Goal: Information Seeking & Learning: Find specific fact

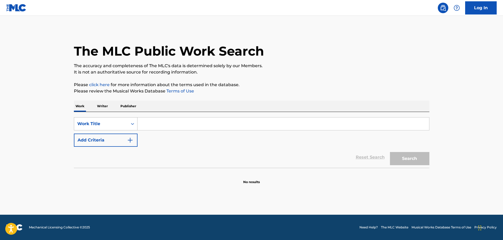
click at [99, 121] on div "Work Title" at bounding box center [100, 123] width 47 height 6
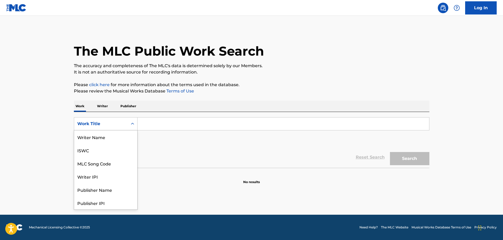
scroll to position [26, 0]
click at [104, 140] on div "MLC Song Code" at bounding box center [105, 136] width 63 height 13
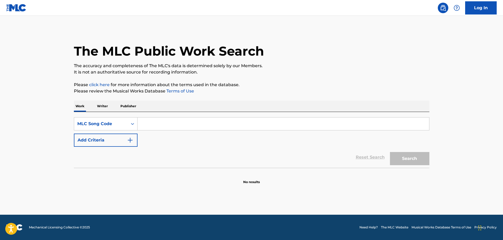
click at [143, 127] on input "Search Form" at bounding box center [284, 123] width 292 height 13
paste input "CA5NRR"
type input "CA5NRR"
click at [401, 155] on button "Search" at bounding box center [409, 158] width 39 height 13
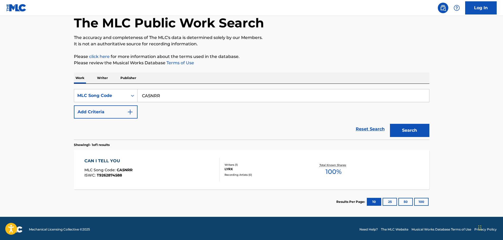
scroll to position [30, 0]
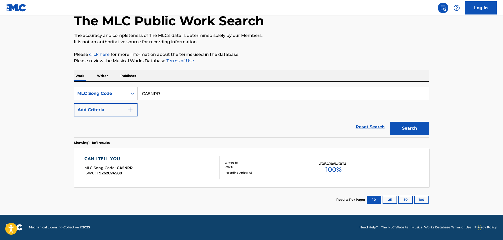
click at [229, 169] on div "Writers ( 1 ) LYRX Recording Artists ( 0 )" at bounding box center [262, 167] width 84 height 14
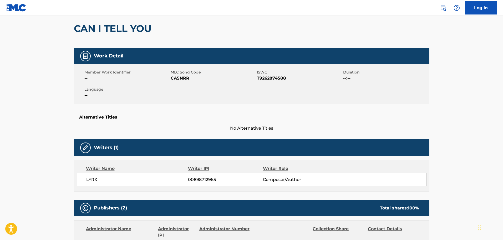
scroll to position [39, 0]
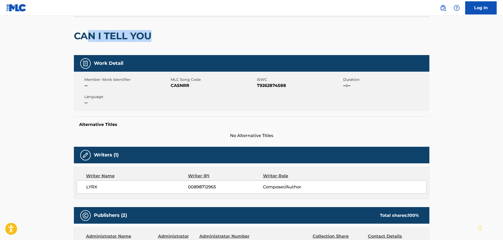
drag, startPoint x: 157, startPoint y: 38, endPoint x: 84, endPoint y: 37, distance: 72.9
click at [84, 37] on div "CAN I TELL YOU" at bounding box center [252, 36] width 356 height 38
click at [213, 104] on div "Member Work Identifier -- MLC Song Code CA5NRR ISWC T9262874588 Duration --:-- …" at bounding box center [252, 91] width 356 height 39
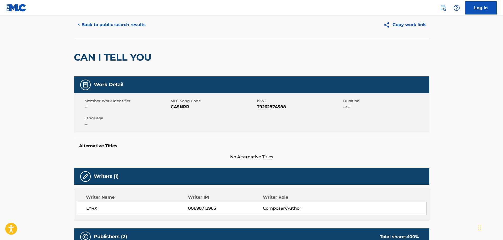
scroll to position [0, 0]
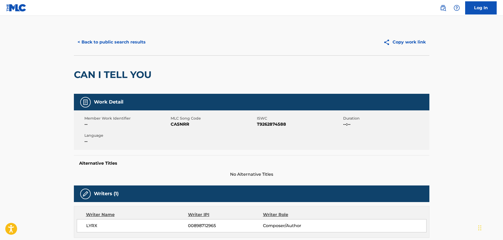
click at [129, 46] on button "< Back to public search results" at bounding box center [111, 42] width 75 height 13
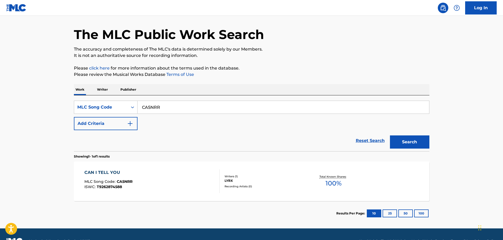
click at [170, 110] on input "CA5NRR" at bounding box center [284, 107] width 292 height 13
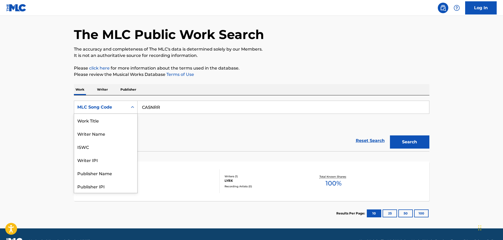
click at [118, 108] on div "MLC Song Code" at bounding box center [100, 107] width 47 height 6
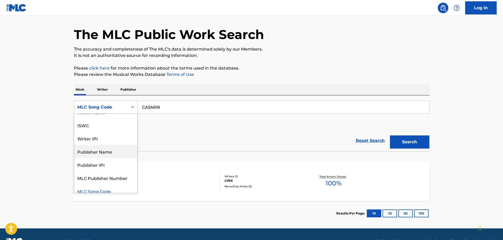
scroll to position [0, 0]
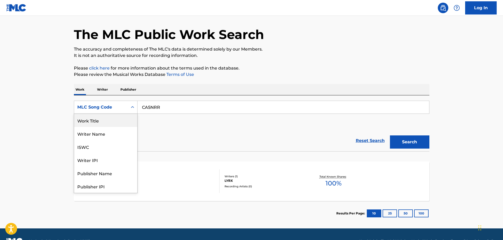
click at [107, 119] on div "Work Title" at bounding box center [105, 120] width 63 height 13
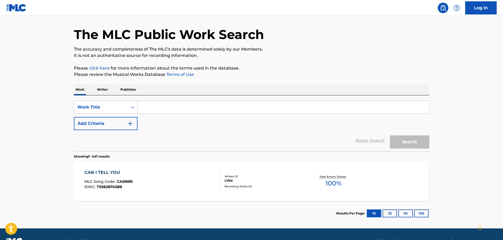
drag, startPoint x: 198, startPoint y: 102, endPoint x: 194, endPoint y: 99, distance: 5.1
click at [197, 102] on input "Search Form" at bounding box center [284, 107] width 292 height 13
paste input "CA5NRR"
drag, startPoint x: 194, startPoint y: 109, endPoint x: 127, endPoint y: 113, distance: 66.7
click at [131, 114] on div "SearchWithCriteria9c3c8026-7e97-4d77-9e30-cdaee1bb77c8 Work Title CA5NRR Add Cr…" at bounding box center [252, 114] width 356 height 29
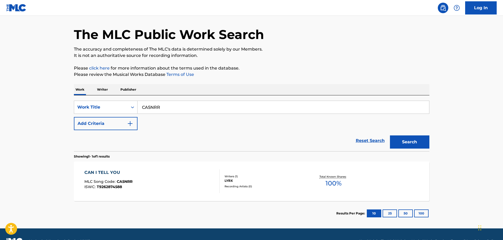
type input "CA5NRR"
click at [115, 178] on div "CAN I TELL YOU MLC Song Code : CA5NRR ISWC : T9262874588" at bounding box center [108, 181] width 48 height 24
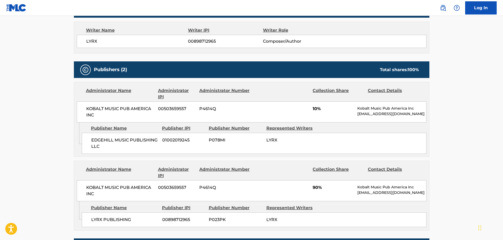
scroll to position [249, 0]
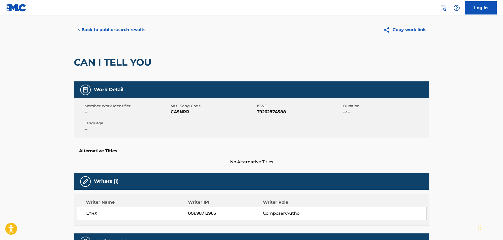
click at [116, 30] on button "< Back to public search results" at bounding box center [111, 29] width 75 height 13
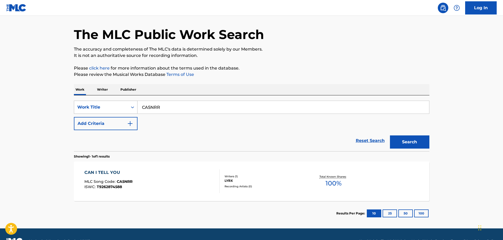
drag, startPoint x: 93, startPoint y: 109, endPoint x: 88, endPoint y: 109, distance: 4.5
click at [88, 109] on div "SearchWithCriteria9c3c8026-7e97-4d77-9e30-cdaee1bb77c8 Work Title CA5NRR" at bounding box center [252, 106] width 356 height 13
paste input "BB6Q0A"
type input "BB6Q0A"
click at [411, 141] on button "Search" at bounding box center [409, 141] width 39 height 13
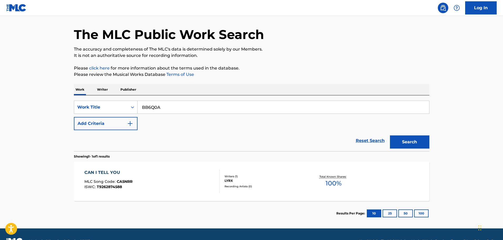
scroll to position [0, 0]
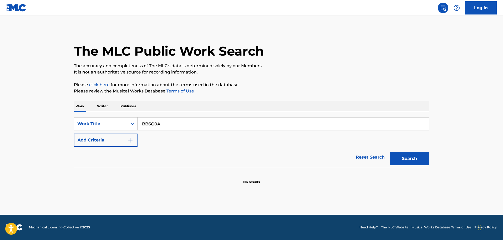
click at [408, 157] on button "Search" at bounding box center [409, 158] width 39 height 13
click at [94, 125] on div "Work Title" at bounding box center [100, 123] width 47 height 6
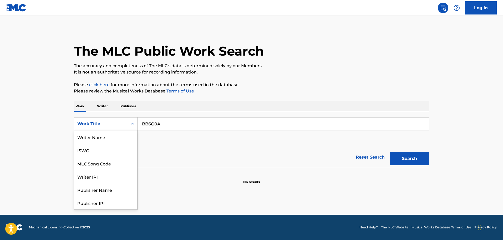
scroll to position [26, 0]
click at [94, 137] on div "MLC Song Code" at bounding box center [105, 136] width 63 height 13
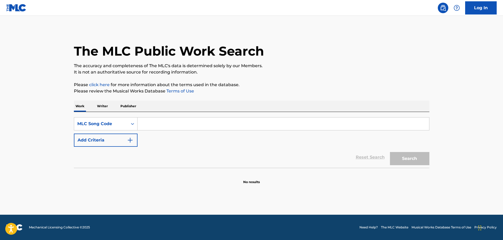
click at [179, 126] on input "Search Form" at bounding box center [284, 123] width 292 height 13
paste input "BB6Q0A"
type input "BB6Q0A"
click at [407, 159] on button "Search" at bounding box center [409, 158] width 39 height 13
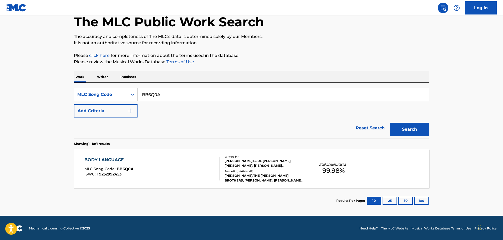
scroll to position [30, 0]
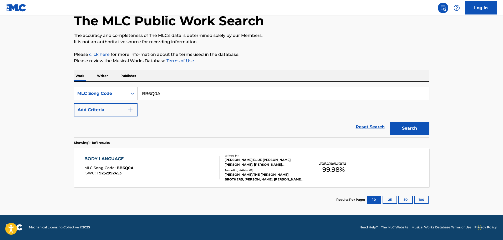
click at [241, 163] on div "[PERSON_NAME] BLUE [PERSON_NAME] [PERSON_NAME], [PERSON_NAME] [PERSON_NAME] [PE…" at bounding box center [264, 161] width 79 height 9
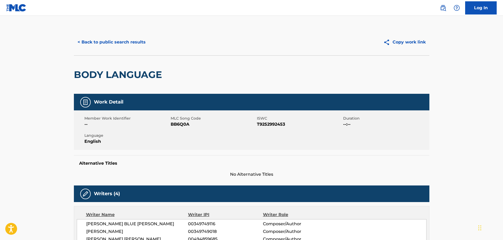
click at [121, 31] on div "< Back to public search results Copy work link" at bounding box center [252, 42] width 356 height 26
click at [125, 38] on button "< Back to public search results" at bounding box center [111, 42] width 75 height 13
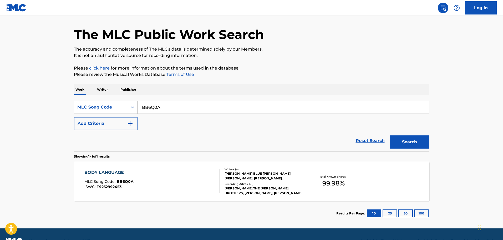
drag, startPoint x: 166, startPoint y: 108, endPoint x: 136, endPoint y: 104, distance: 30.7
click at [136, 104] on div "SearchWithCriteriad7ffa706-d86a-4412-adaa-e0264af10520 MLC Song Code BB6Q0A" at bounding box center [252, 106] width 356 height 13
paste input "CVCT2I"
type input "CVCT2I"
click at [397, 140] on button "Search" at bounding box center [409, 141] width 39 height 13
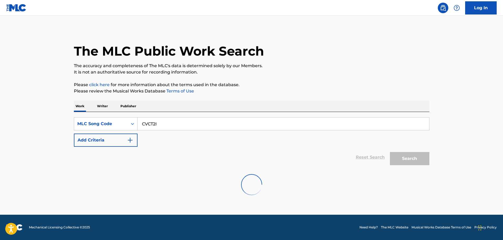
scroll to position [0, 0]
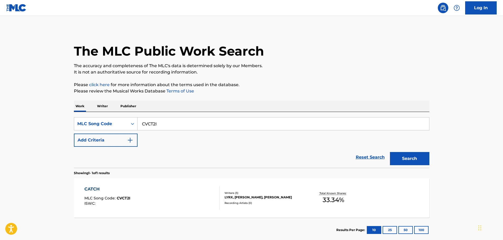
click at [238, 196] on div "LYRX, [PERSON_NAME], [PERSON_NAME]" at bounding box center [264, 197] width 79 height 5
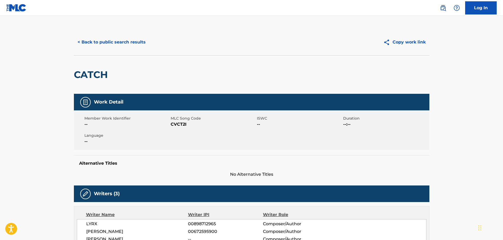
click at [115, 42] on button "< Back to public search results" at bounding box center [111, 42] width 75 height 13
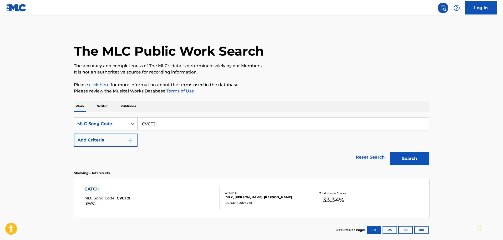
drag, startPoint x: 176, startPoint y: 124, endPoint x: 134, endPoint y: 125, distance: 42.1
click at [134, 125] on div "SearchWithCriteriad7ffa706-d86a-4412-adaa-e0264af10520 MLC Song Code CVCT2I" at bounding box center [252, 123] width 356 height 13
paste input "WVBISV"
type input "WVBISV"
click at [406, 158] on button "Search" at bounding box center [409, 158] width 39 height 13
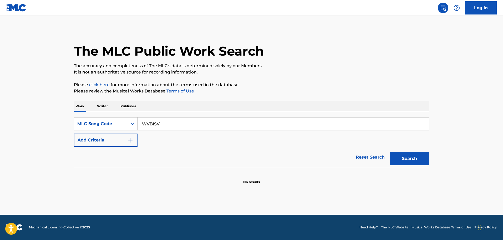
click at [405, 157] on button "Search" at bounding box center [409, 158] width 39 height 13
